Goal: Find specific page/section: Find specific page/section

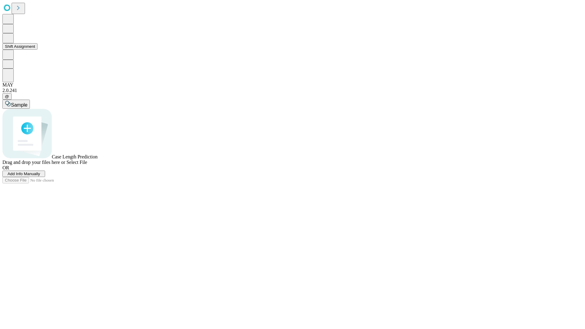
click at [37, 50] on button "Shift Assignment" at bounding box center [19, 46] width 35 height 6
